Goal: Task Accomplishment & Management: Manage account settings

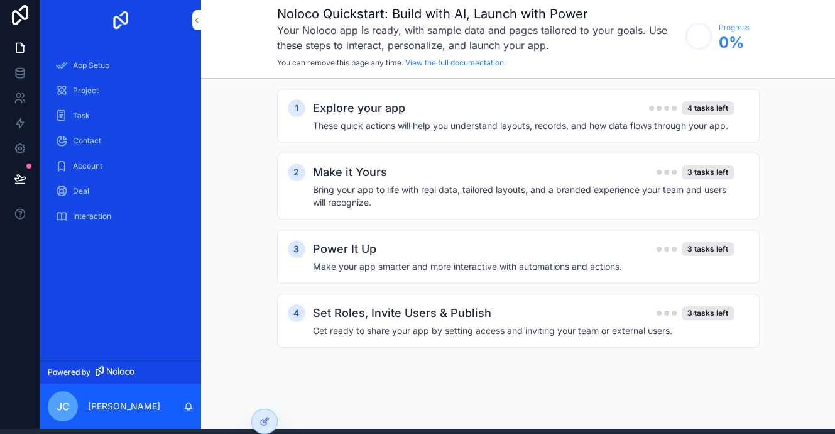
scroll to position [14, 0]
click at [358, 99] on h2 "Explore your app" at bounding box center [359, 108] width 92 height 18
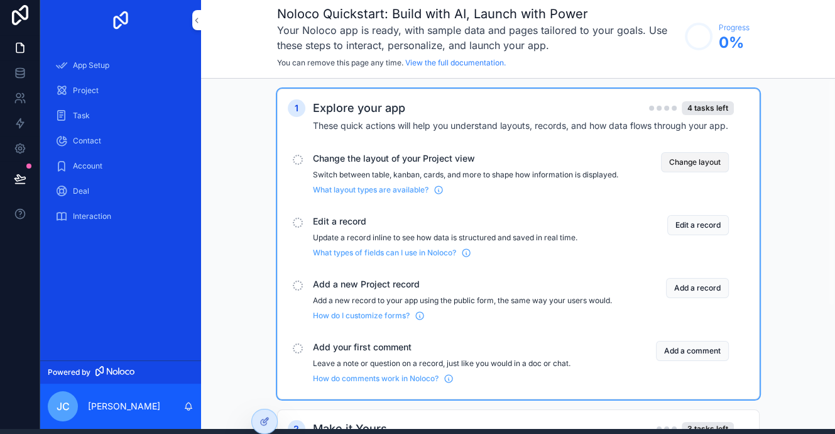
click at [700, 152] on button "Change layout" at bounding box center [695, 162] width 68 height 20
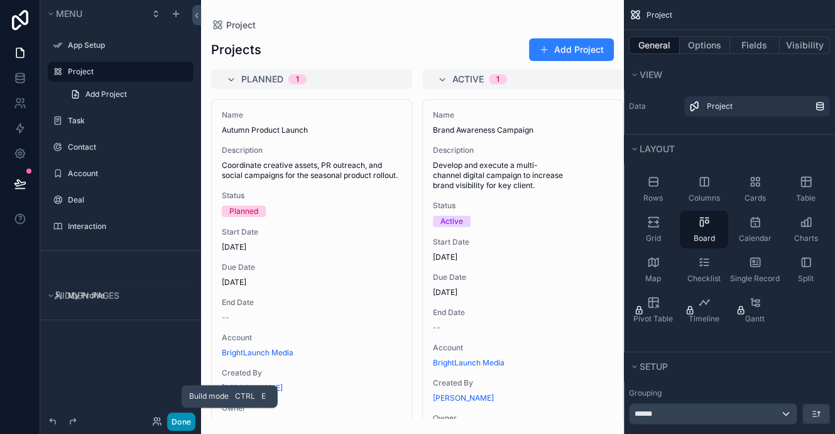
click at [179, 425] on button "Done" at bounding box center [181, 421] width 28 height 18
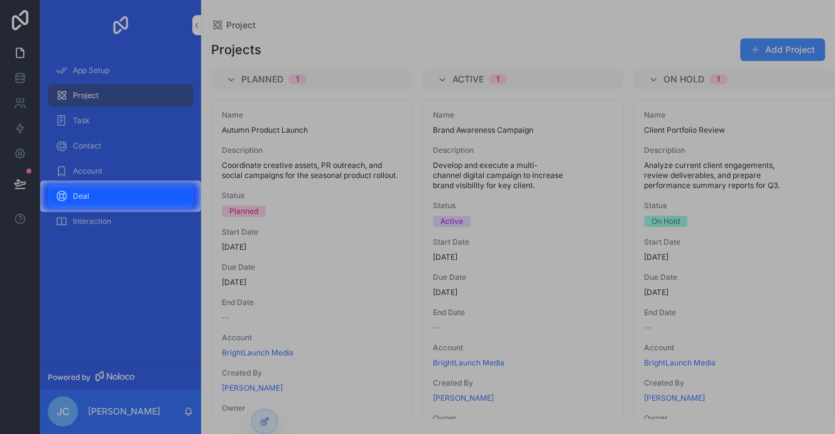
click at [118, 198] on div "Deal" at bounding box center [120, 196] width 131 height 20
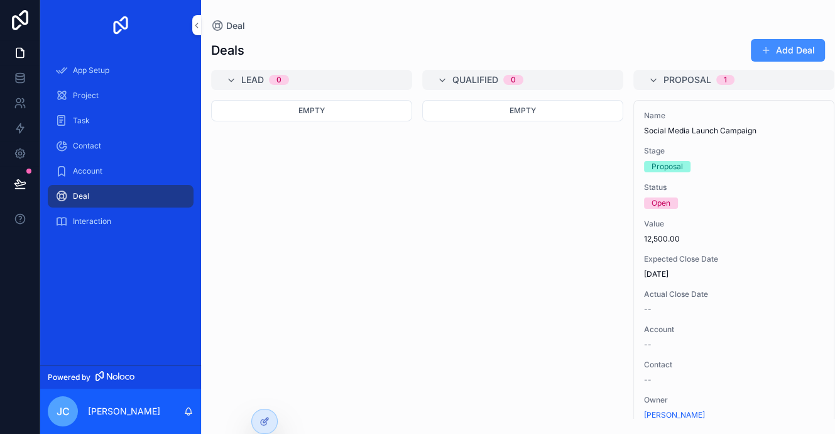
click at [798, 51] on button "Add Deal" at bounding box center [788, 50] width 74 height 23
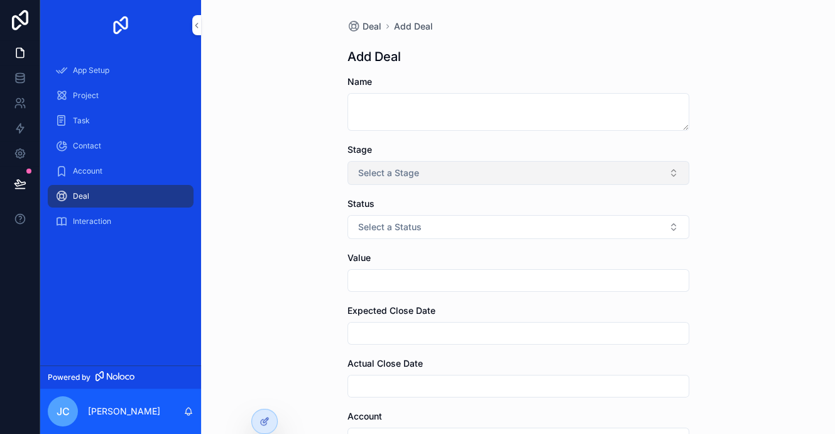
click at [674, 177] on button "Select a Stage" at bounding box center [519, 173] width 342 height 24
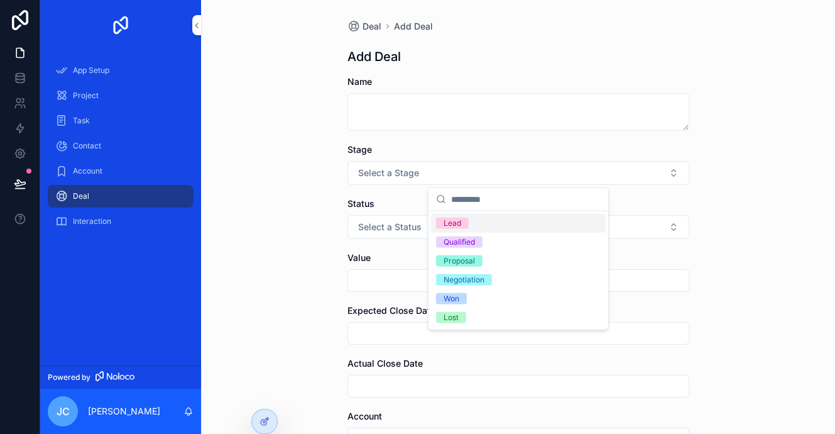
click at [737, 140] on div "Deal Add Deal Add Deal Name Stage Select a Stage Status Select a Status Value E…" at bounding box center [518, 217] width 634 height 434
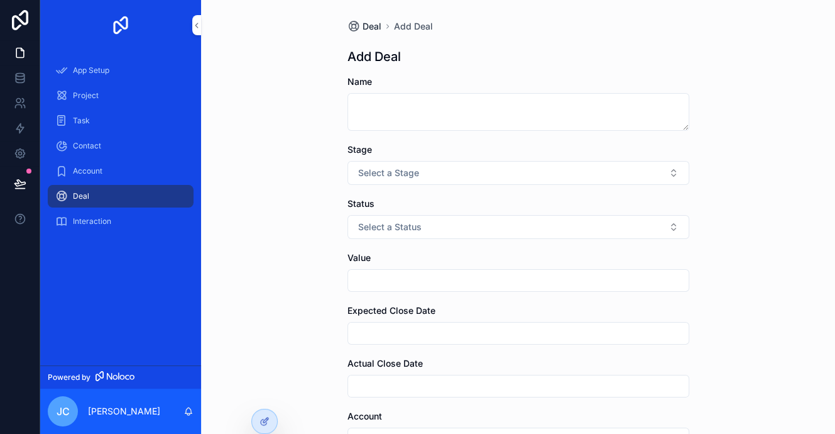
click at [368, 21] on span "Deal" at bounding box center [372, 26] width 19 height 13
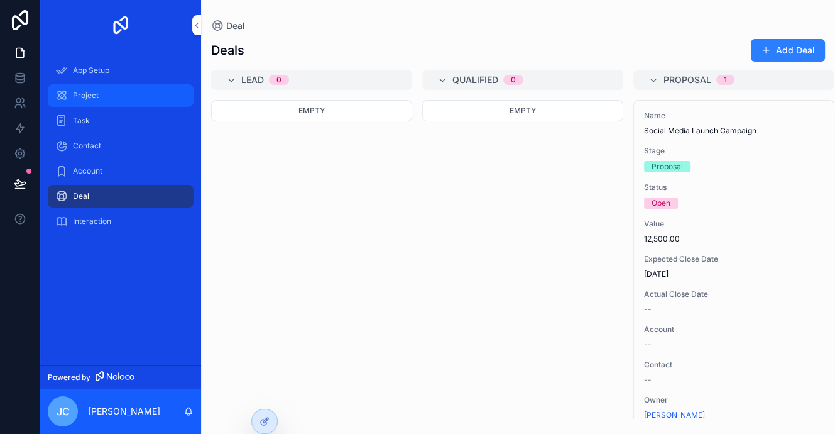
click at [108, 92] on div "Project" at bounding box center [120, 95] width 131 height 20
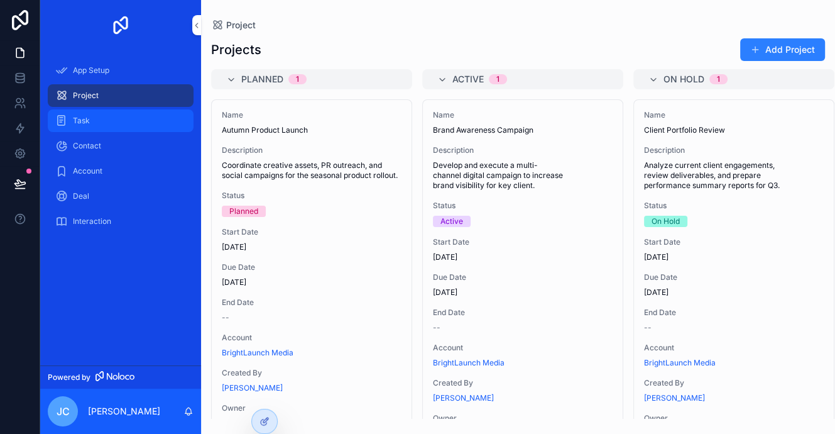
click at [93, 116] on div "Task" at bounding box center [120, 121] width 131 height 20
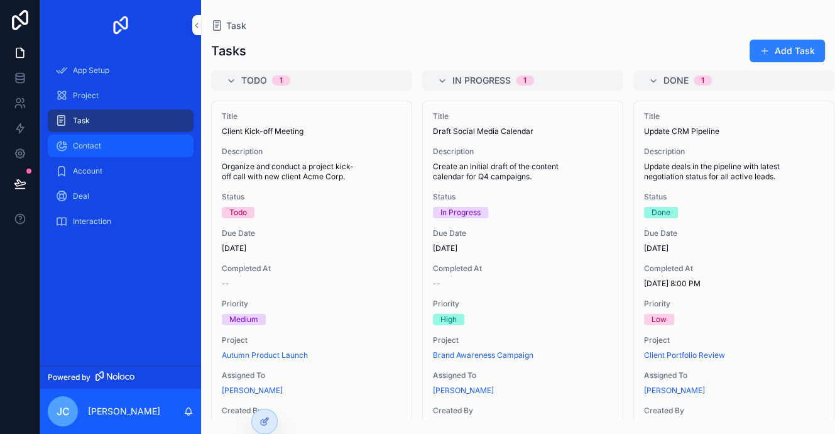
click at [96, 146] on span "Contact" at bounding box center [87, 146] width 28 height 10
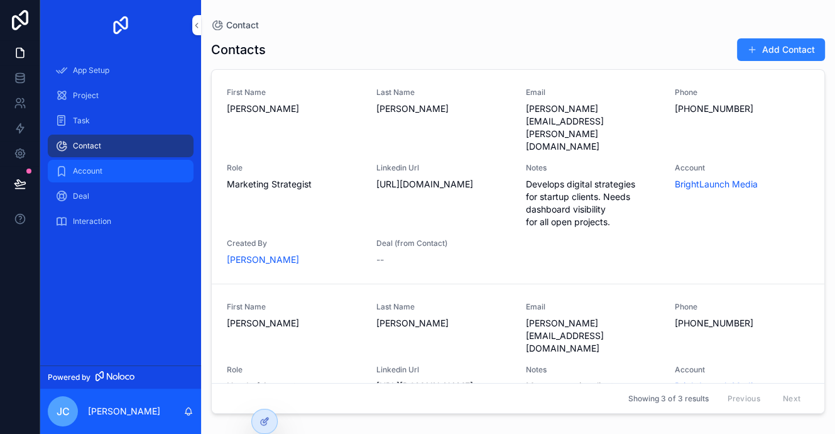
click at [87, 174] on span "Account" at bounding box center [88, 171] width 30 height 10
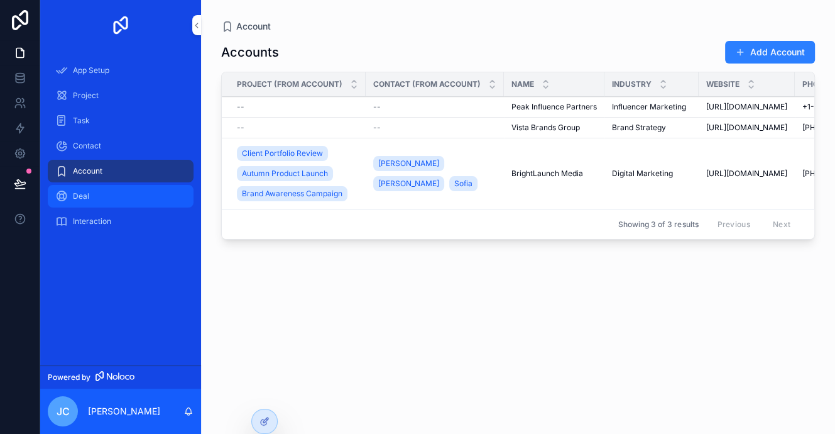
click at [83, 194] on span "Deal" at bounding box center [81, 196] width 16 height 10
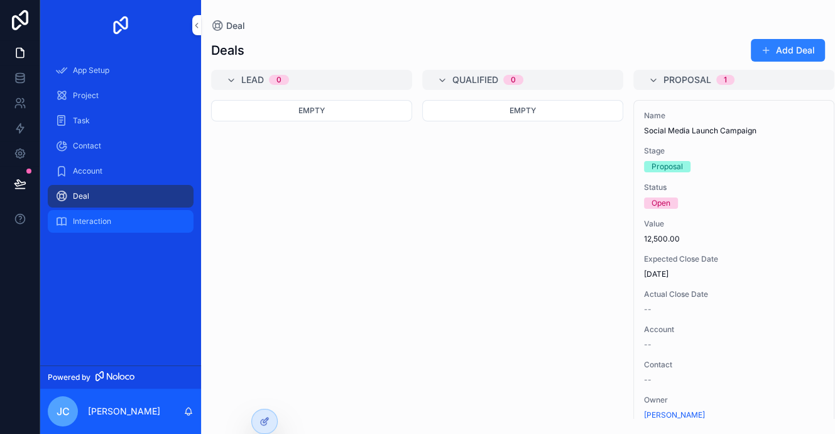
click at [77, 218] on span "Interaction" at bounding box center [92, 221] width 38 height 10
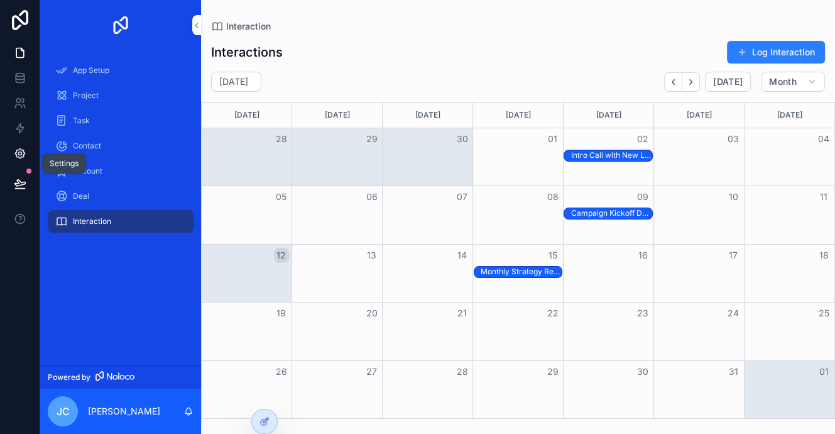
click at [21, 157] on icon at bounding box center [19, 153] width 9 height 9
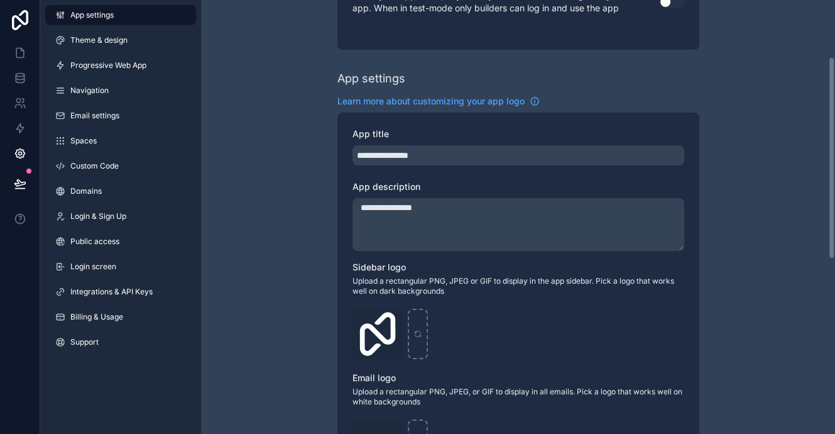
scroll to position [189, 0]
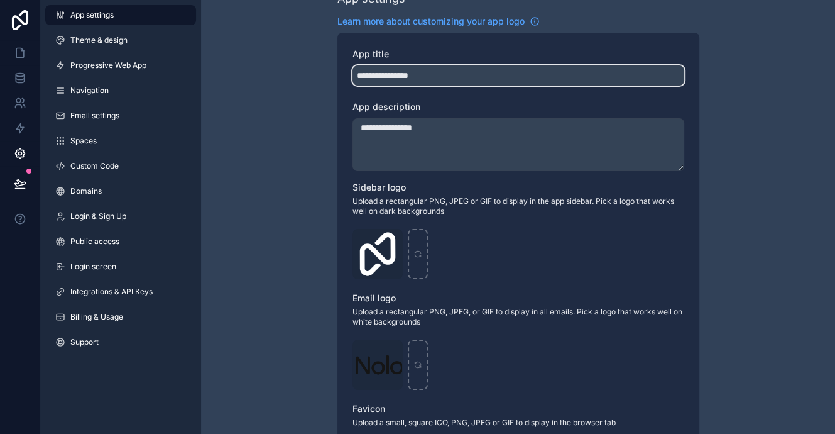
drag, startPoint x: 362, startPoint y: 75, endPoint x: 510, endPoint y: 85, distance: 148.7
click at [510, 85] on div "**********" at bounding box center [519, 270] width 362 height 475
type input "*******"
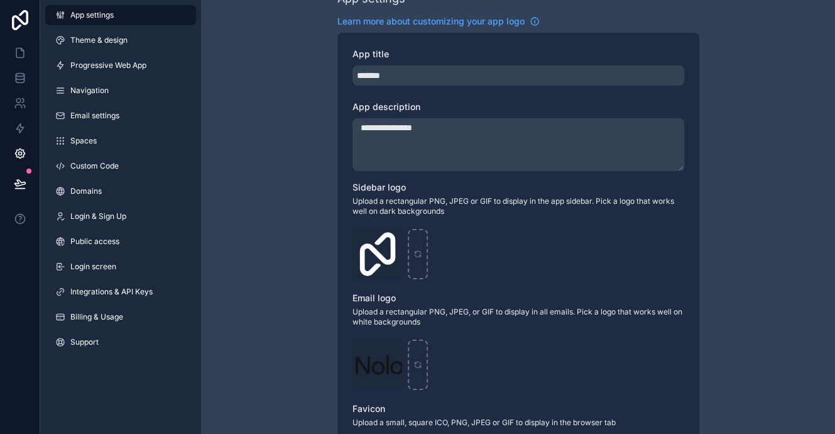
drag, startPoint x: 366, startPoint y: 129, endPoint x: 505, endPoint y: 139, distance: 139.9
click at [505, 139] on textarea "**********" at bounding box center [519, 144] width 332 height 53
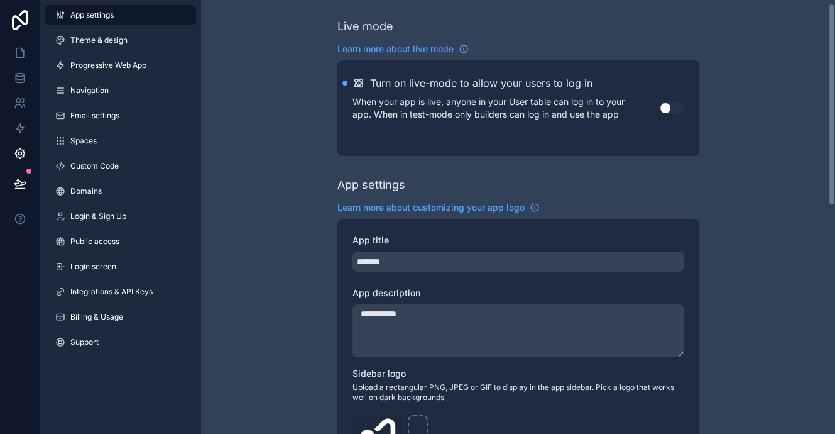
scroll to position [0, 0]
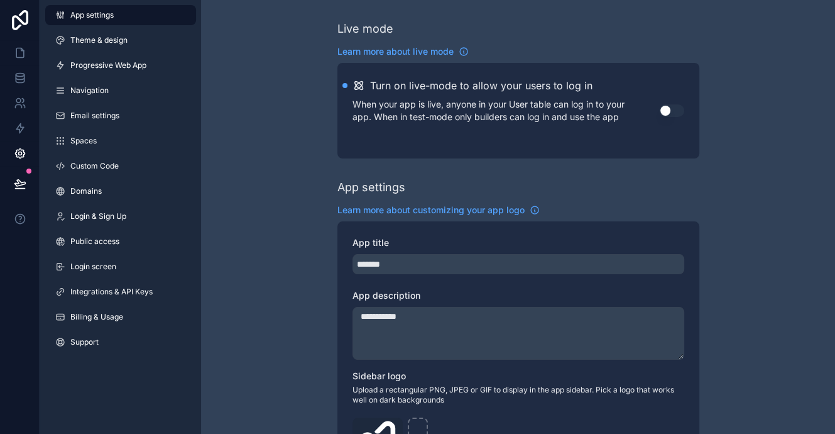
type textarea "**********"
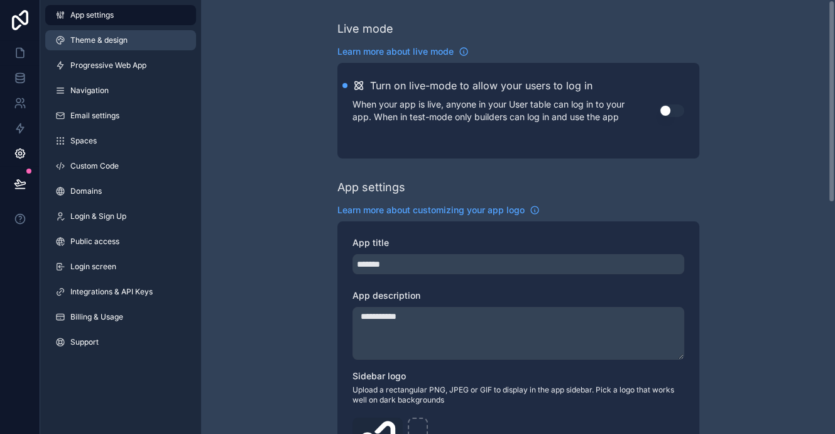
click at [96, 41] on span "Theme & design" at bounding box center [98, 40] width 57 height 10
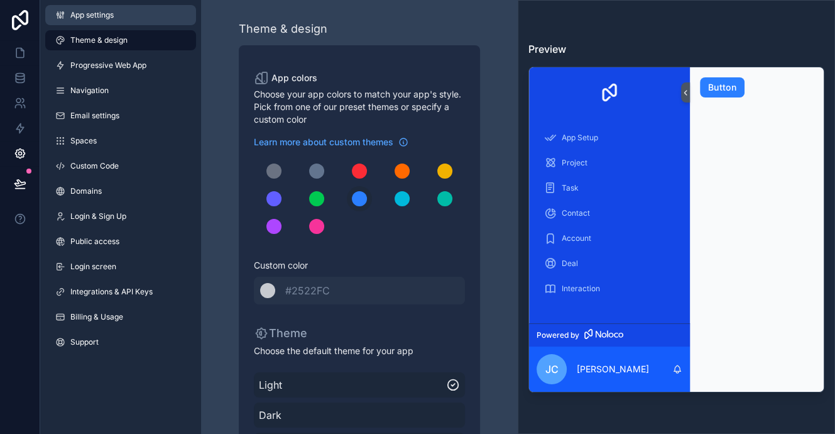
click at [92, 15] on span "App settings" at bounding box center [91, 15] width 43 height 10
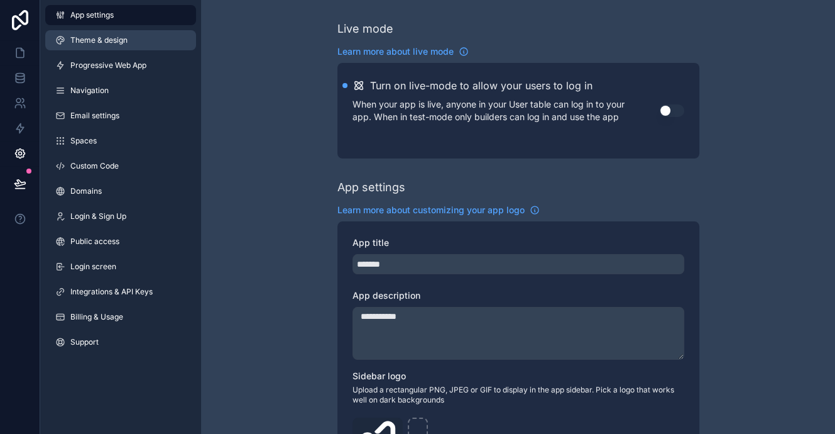
click at [117, 40] on span "Theme & design" at bounding box center [98, 40] width 57 height 10
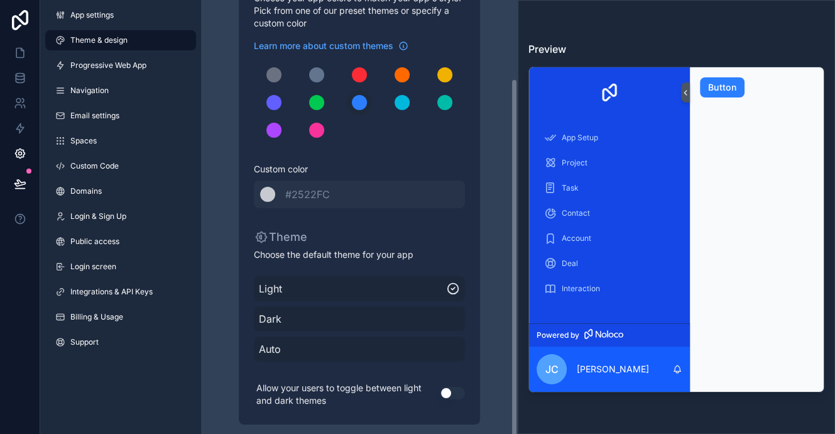
scroll to position [14, 0]
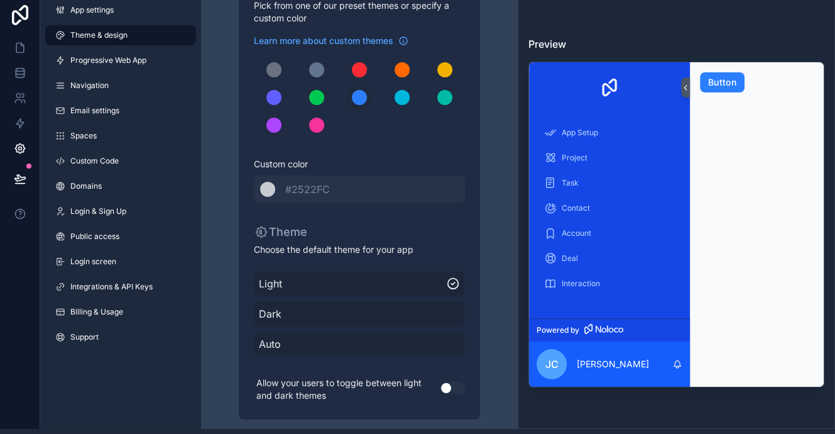
click at [390, 306] on span "Dark" at bounding box center [359, 313] width 201 height 15
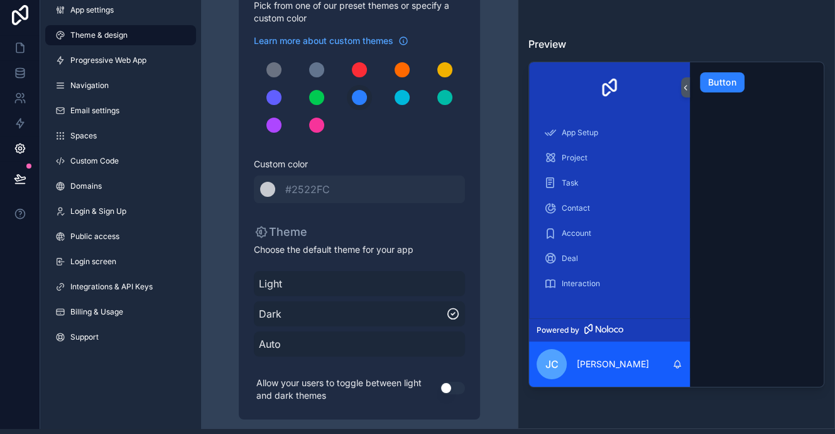
click at [373, 336] on span "Auto" at bounding box center [359, 343] width 201 height 15
click at [461, 382] on button "Use setting" at bounding box center [452, 388] width 25 height 13
click at [131, 55] on span "Progressive Web App" at bounding box center [108, 60] width 76 height 10
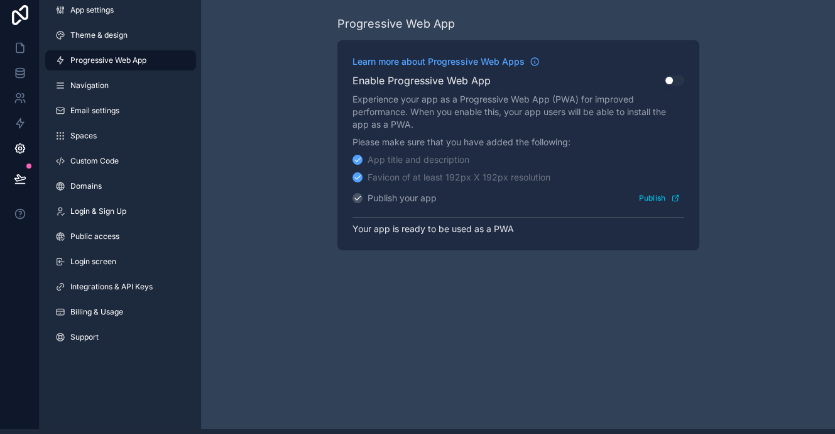
click at [681, 75] on button "Use setting" at bounding box center [674, 80] width 20 height 10
click at [105, 75] on link "Navigation" at bounding box center [120, 85] width 151 height 20
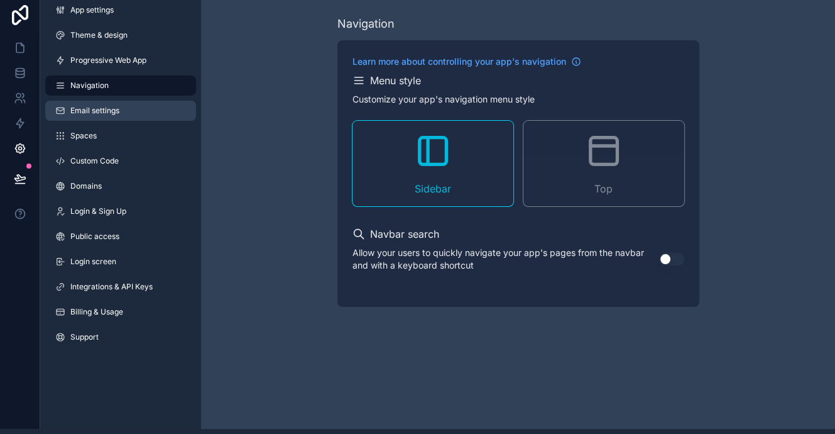
click at [101, 106] on span "Email settings" at bounding box center [94, 111] width 49 height 10
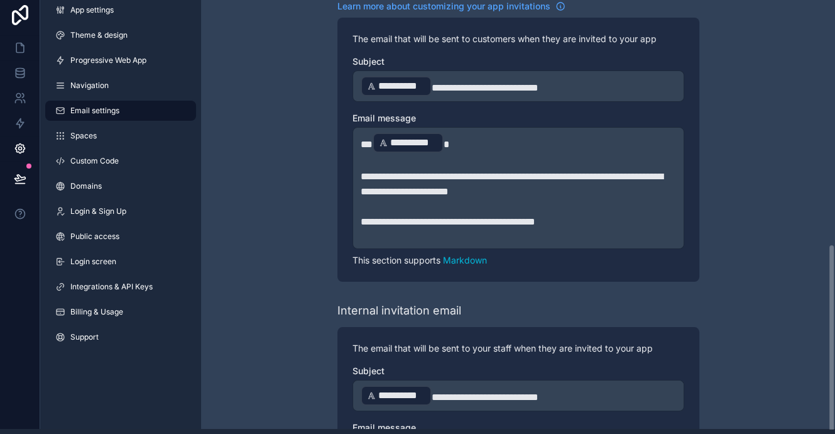
scroll to position [596, 0]
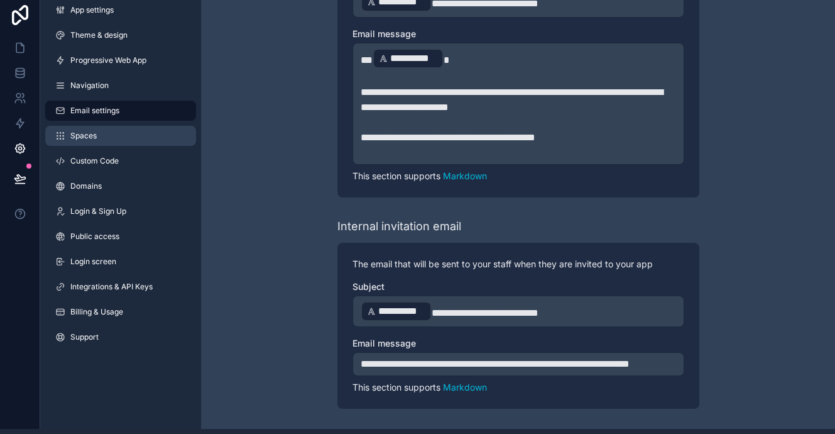
click at [96, 131] on span "Spaces" at bounding box center [83, 136] width 26 height 10
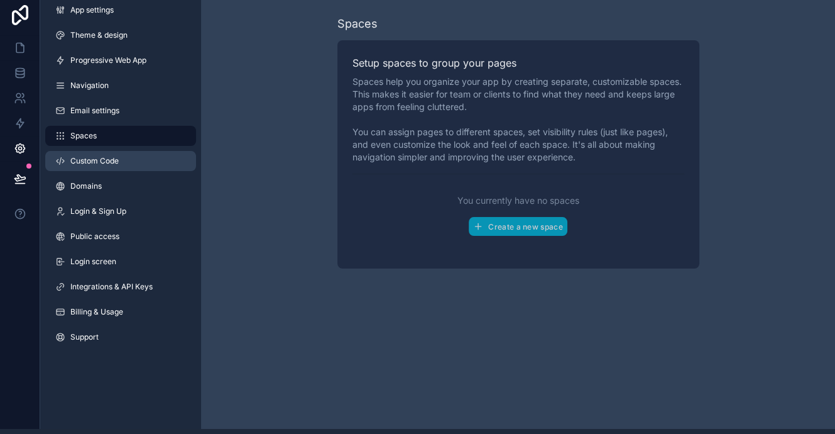
click at [94, 156] on span "Custom Code" at bounding box center [94, 161] width 48 height 10
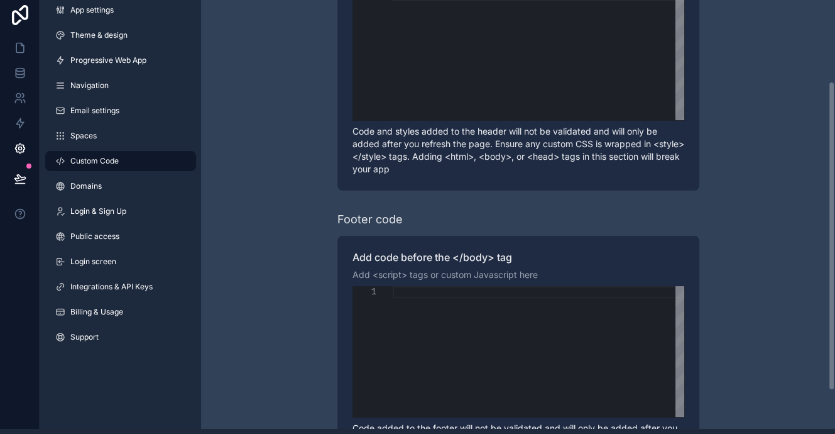
scroll to position [126, 0]
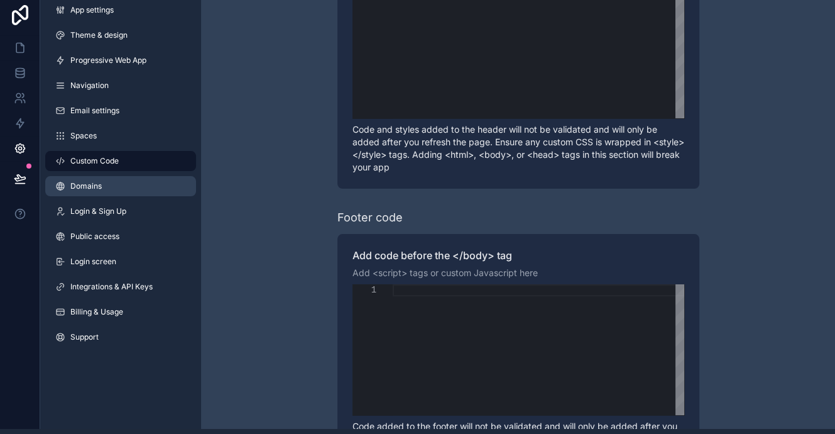
click at [109, 176] on link "Domains" at bounding box center [120, 186] width 151 height 20
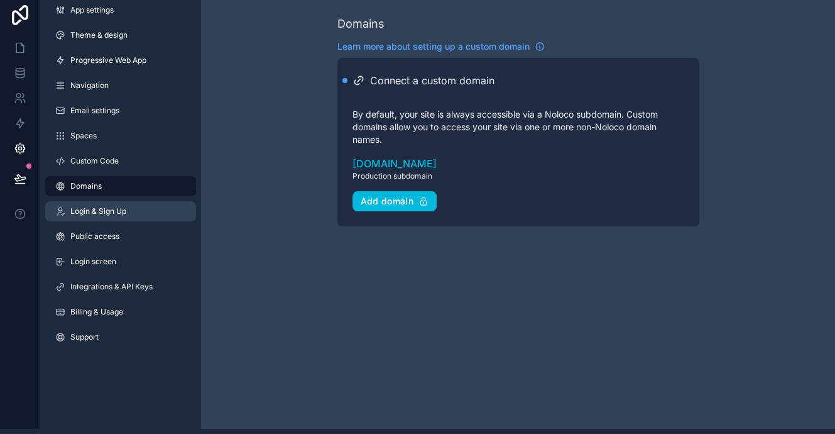
click at [103, 206] on span "Login & Sign Up" at bounding box center [98, 211] width 56 height 10
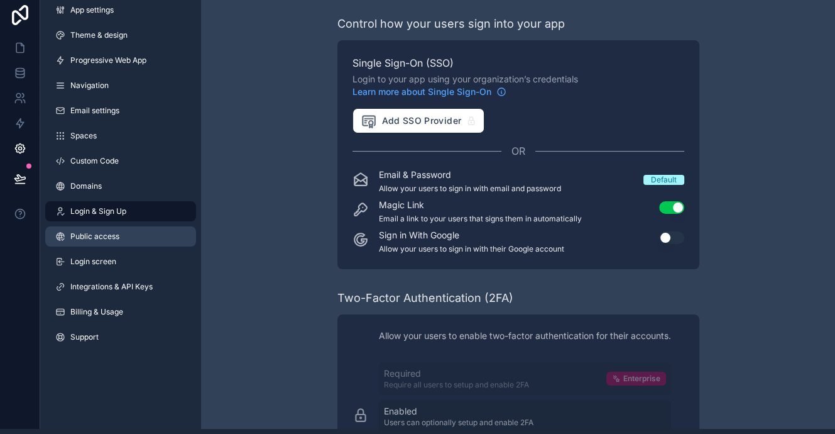
click at [89, 231] on span "Public access" at bounding box center [94, 236] width 49 height 10
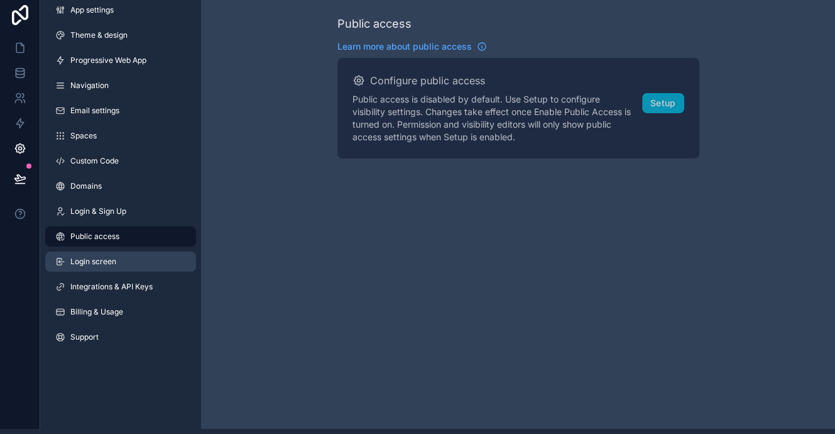
click at [88, 256] on span "Login screen" at bounding box center [93, 261] width 46 height 10
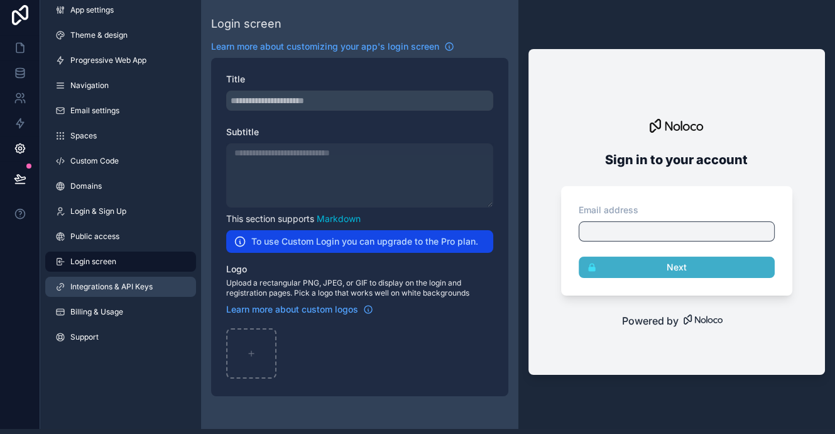
click at [92, 282] on span "Integrations & API Keys" at bounding box center [111, 287] width 82 height 10
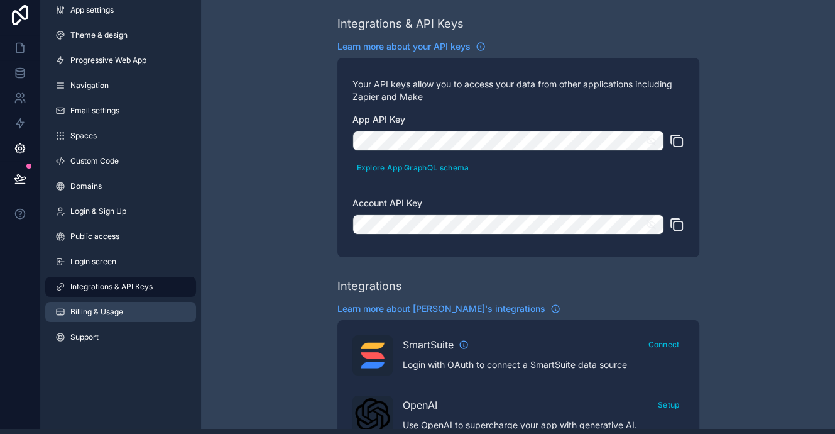
click at [93, 307] on span "Billing & Usage" at bounding box center [96, 312] width 53 height 10
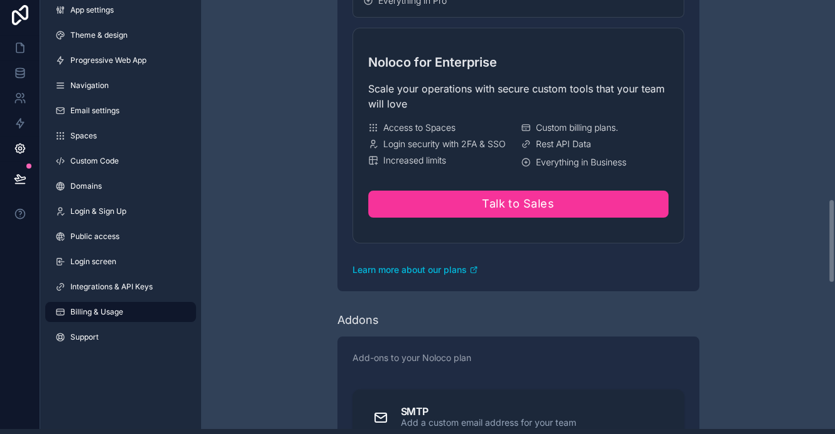
scroll to position [1073, 0]
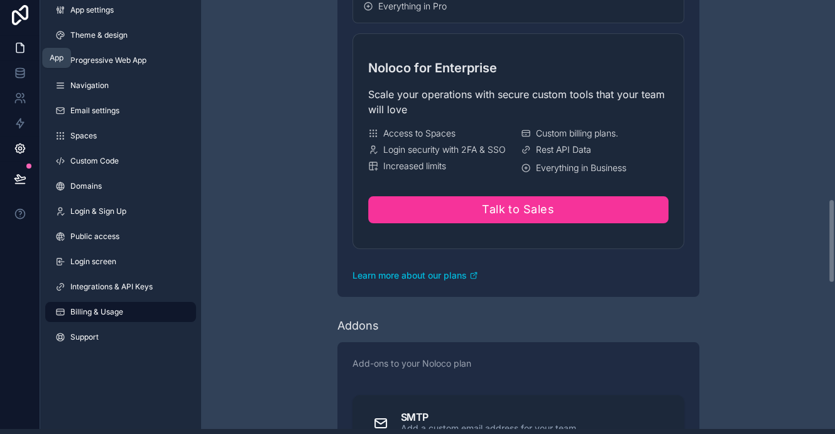
click at [19, 41] on icon at bounding box center [20, 47] width 13 height 13
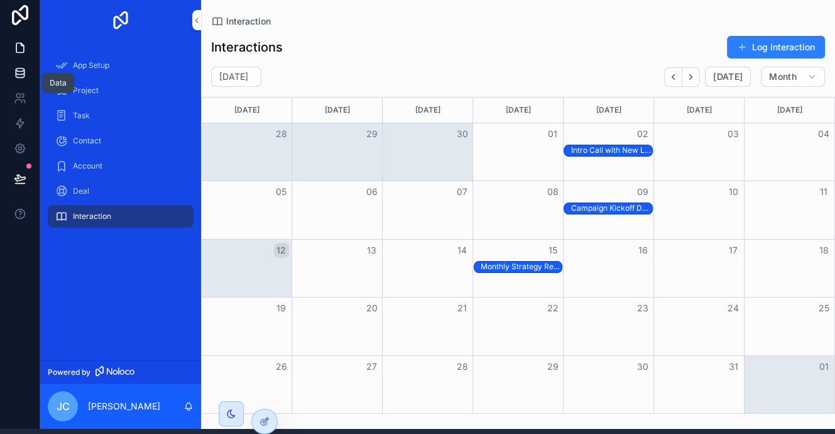
click at [19, 67] on icon at bounding box center [20, 73] width 13 height 13
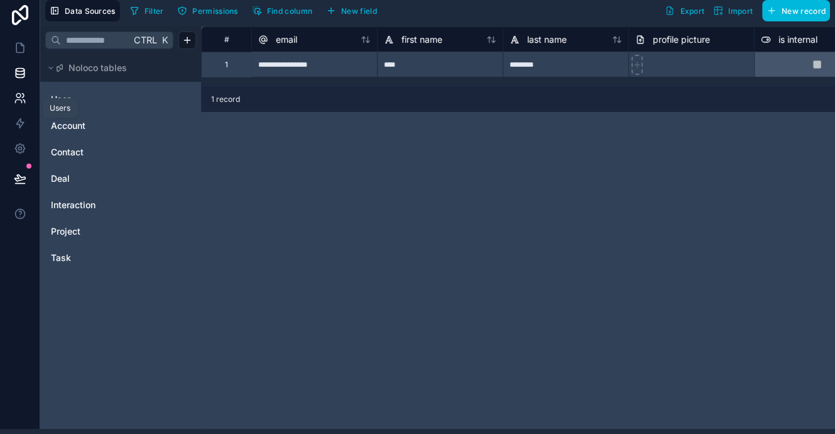
click at [21, 100] on icon at bounding box center [18, 101] width 6 height 3
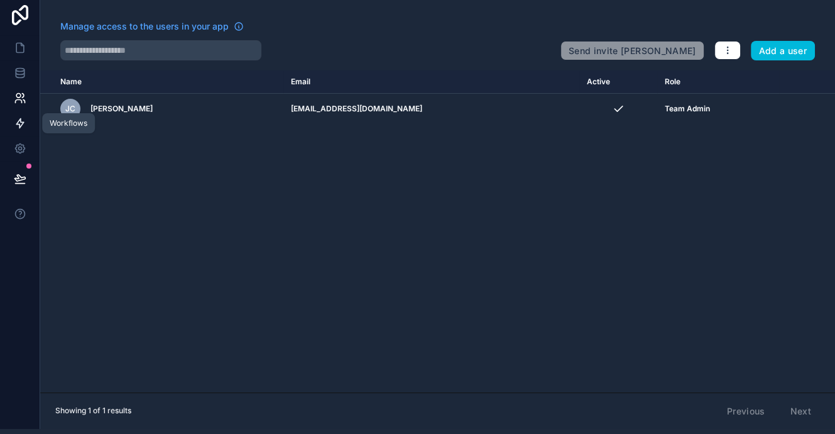
click at [19, 119] on icon at bounding box center [20, 123] width 8 height 9
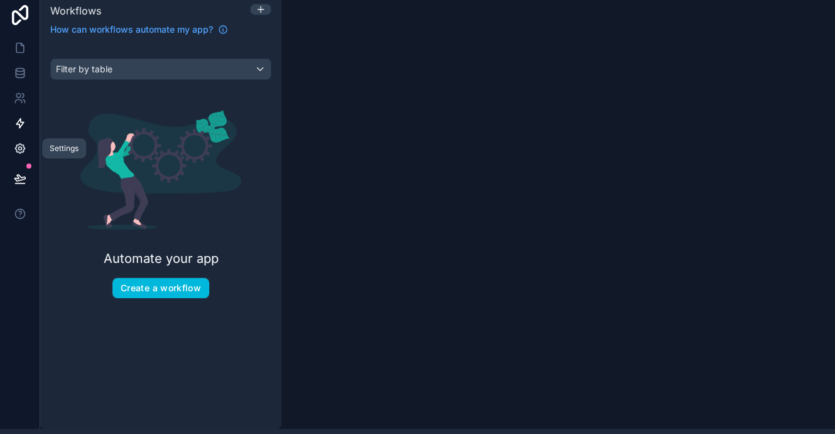
click at [21, 142] on icon at bounding box center [20, 148] width 13 height 13
